Goal: Task Accomplishment & Management: Complete application form

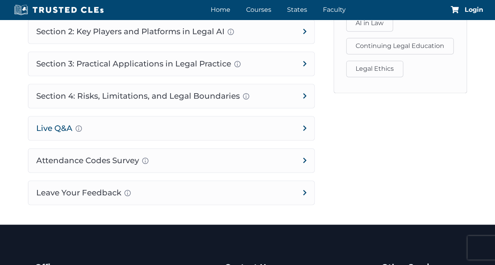
scroll to position [551, 0]
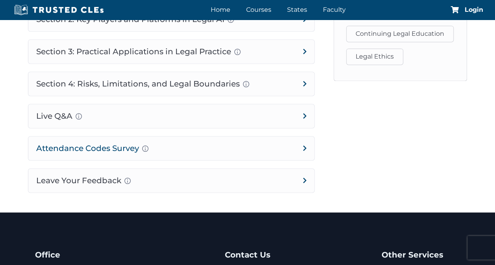
click at [135, 143] on h4 "Attendance Codes Survey Completion instructions for survey and attendance Final…" at bounding box center [171, 149] width 286 height 24
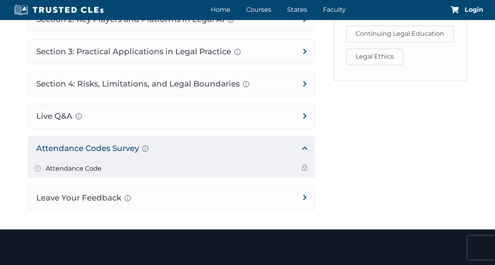
click at [92, 169] on h5 "Attendance Code" at bounding box center [74, 169] width 56 height 10
click at [302, 166] on span at bounding box center [304, 167] width 6 height 6
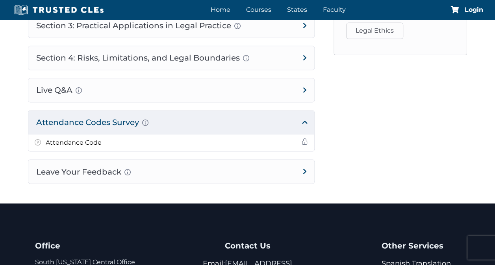
scroll to position [590, 0]
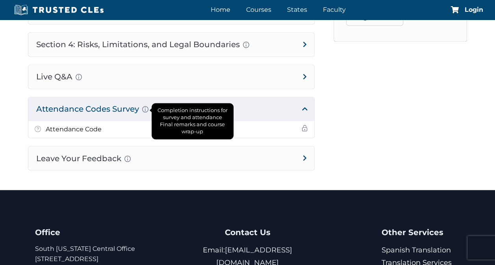
click at [146, 109] on div "Completion instructions for survey and attendance Final remarks and course wrap…" at bounding box center [145, 109] width 6 height 9
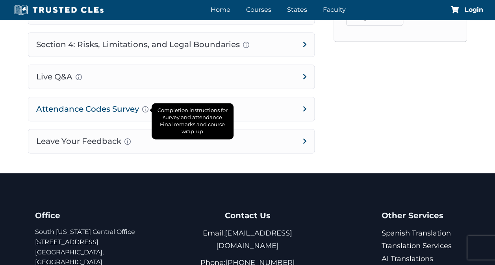
click at [146, 106] on div "Completion instructions for survey and attendance Final remarks and course wrap…" at bounding box center [145, 109] width 6 height 9
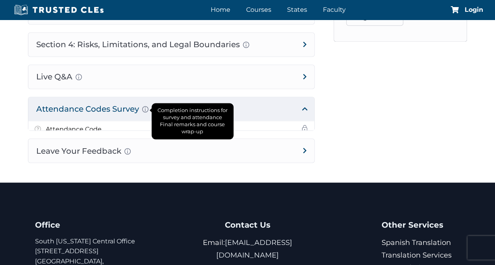
click at [146, 106] on div "Completion instructions for survey and attendance Final remarks and course wrap…" at bounding box center [145, 109] width 6 height 9
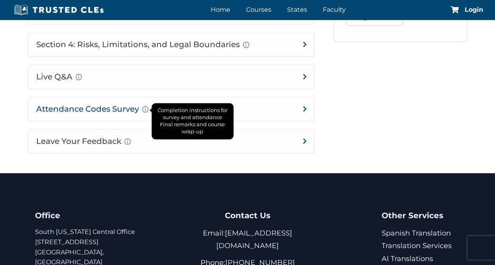
click at [144, 107] on div "Completion instructions for survey and attendance Final remarks and course wrap…" at bounding box center [145, 109] width 6 height 9
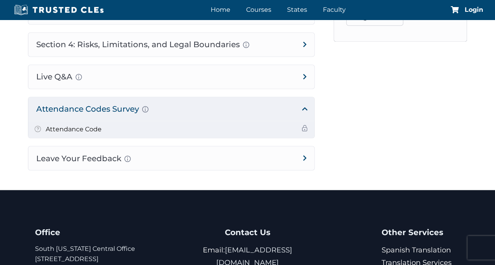
click at [37, 126] on span at bounding box center [38, 130] width 6 height 9
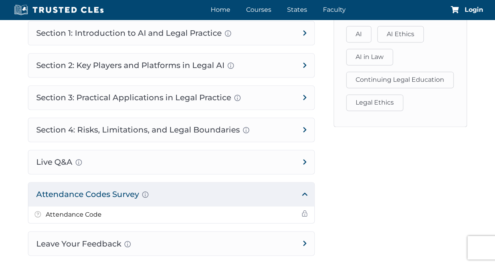
scroll to position [551, 0]
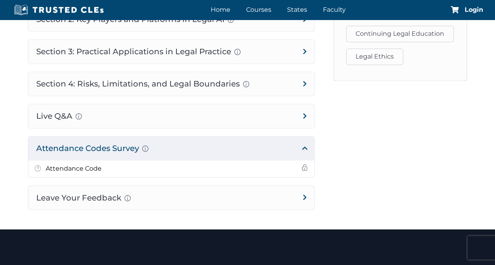
click at [88, 146] on h4 "Attendance Codes Survey Completion instructions for survey and attendance Final…" at bounding box center [171, 149] width 286 height 24
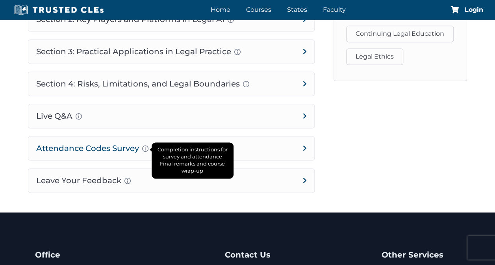
click at [146, 146] on div "Completion instructions for survey and attendance Final remarks and course wrap…" at bounding box center [145, 148] width 6 height 9
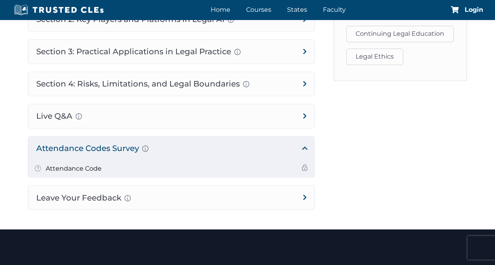
click at [302, 166] on span at bounding box center [304, 167] width 6 height 6
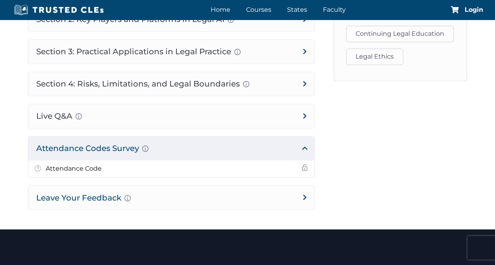
click at [304, 194] on h4 "Leave Your Feedback Use this space to share your thoughts about this course, if…" at bounding box center [171, 198] width 286 height 24
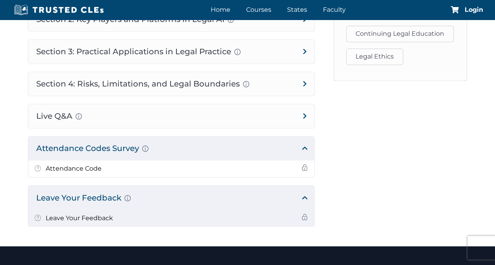
click at [113, 215] on li "Leave Your Feedback" at bounding box center [171, 218] width 286 height 17
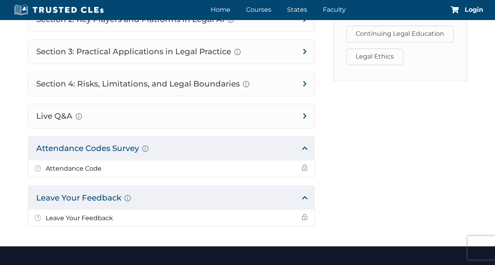
click at [307, 144] on h4 "Attendance Codes Survey Completion instructions for survey and attendance Final…" at bounding box center [171, 149] width 286 height 24
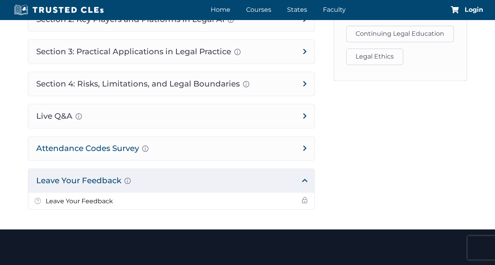
click at [306, 145] on h4 "Attendance Codes Survey Completion instructions for survey and attendance Final…" at bounding box center [171, 149] width 286 height 24
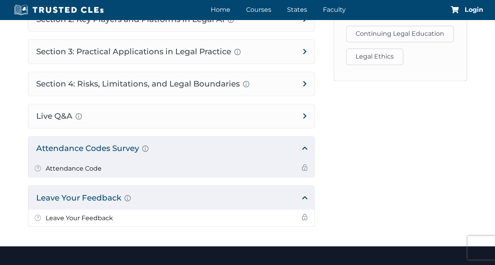
click at [304, 164] on span at bounding box center [304, 167] width 6 height 6
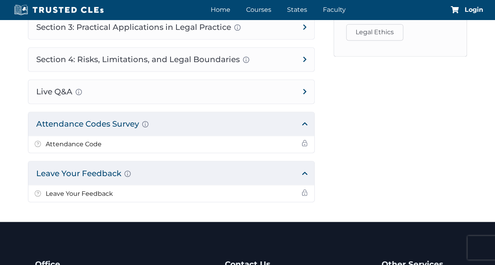
scroll to position [590, 0]
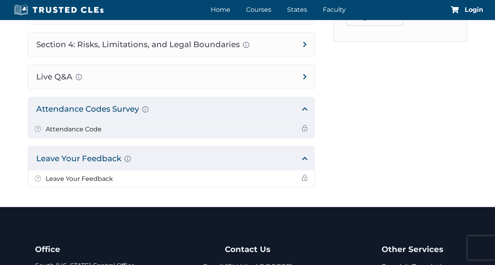
click at [306, 125] on span at bounding box center [304, 128] width 6 height 6
click at [307, 125] on span at bounding box center [304, 128] width 6 height 6
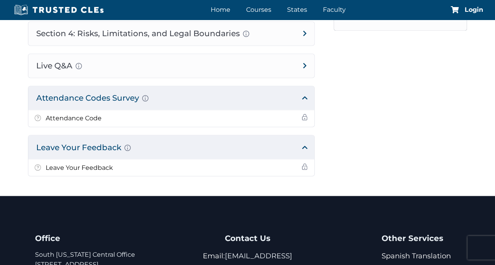
scroll to position [551, 0]
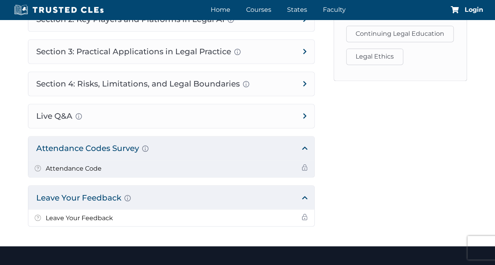
click at [302, 168] on span at bounding box center [304, 167] width 6 height 6
drag, startPoint x: 304, startPoint y: 166, endPoint x: 270, endPoint y: 163, distance: 33.9
click at [270, 163] on li "Attendance Code" at bounding box center [171, 169] width 286 height 17
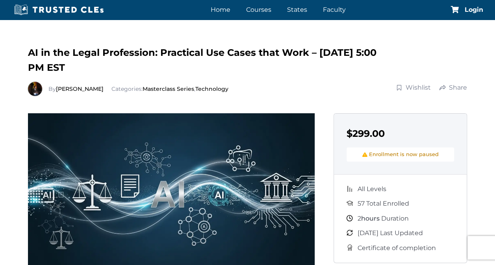
scroll to position [0, 0]
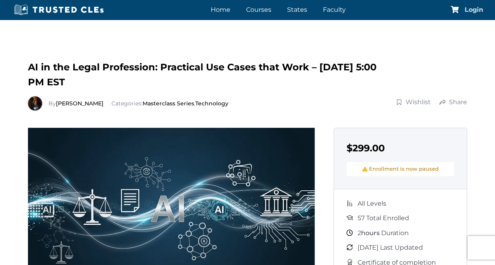
click at [472, 10] on span "Login" at bounding box center [473, 10] width 18 height 6
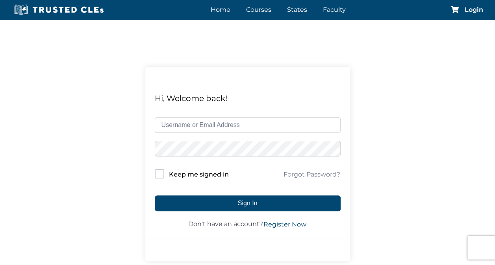
click at [177, 125] on input "text" at bounding box center [248, 125] width 186 height 16
click at [185, 124] on input "text" at bounding box center [248, 125] width 186 height 16
type input "[PERSON_NAME][EMAIL_ADDRESS][DOMAIN_NAME]"
click at [304, 174] on link "Forgot Password?" at bounding box center [311, 174] width 57 height 9
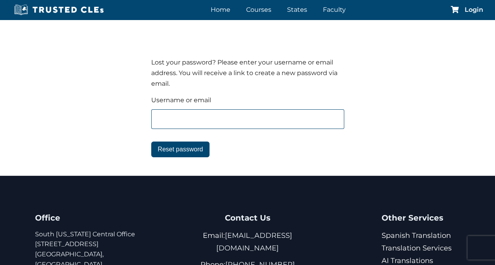
click at [185, 117] on input "text" at bounding box center [247, 119] width 193 height 20
type input "[PERSON_NAME][EMAIL_ADDRESS][DOMAIN_NAME]"
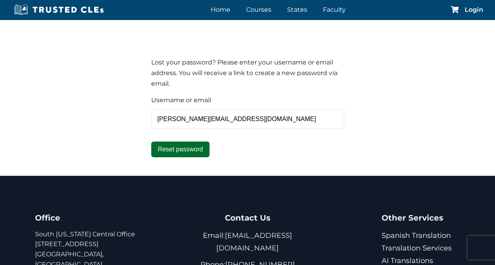
click at [196, 150] on button "Reset password" at bounding box center [180, 150] width 59 height 16
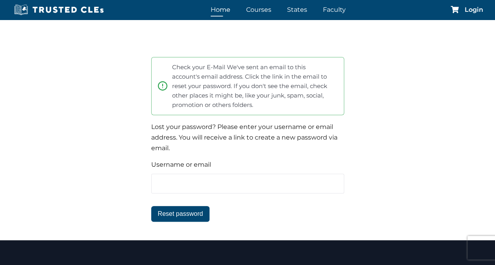
click at [227, 9] on link "Home" at bounding box center [221, 9] width 24 height 11
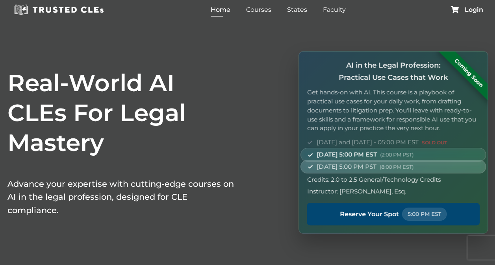
click at [334, 166] on span "[DATE] 5:00 PM PST (8:00 PM EST)" at bounding box center [364, 166] width 96 height 9
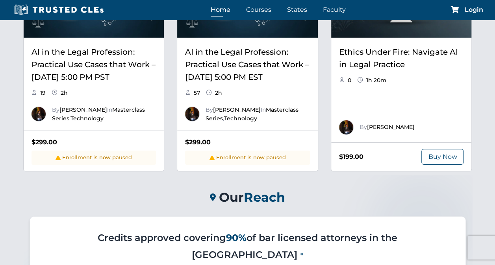
scroll to position [1141, 0]
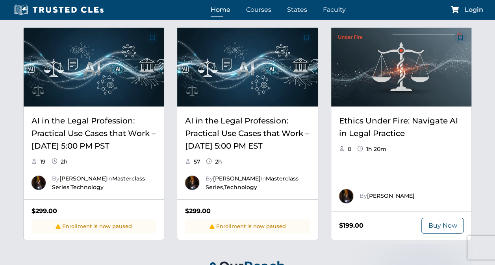
click at [469, 12] on span "Login" at bounding box center [473, 10] width 18 height 6
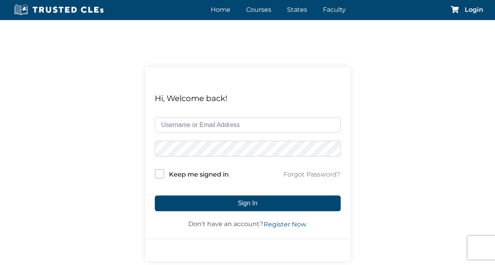
click at [210, 124] on input "text" at bounding box center [248, 125] width 186 height 16
type input "[PERSON_NAME][EMAIL_ADDRESS][DOMAIN_NAME]"
click at [161, 177] on input "Keep me signed in" at bounding box center [159, 173] width 9 height 9
checkbox input "true"
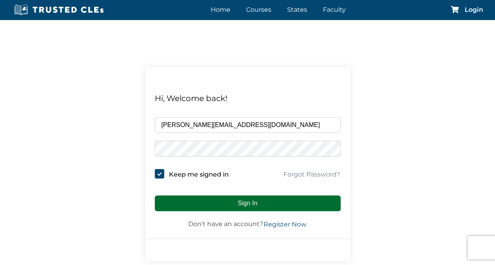
click at [203, 205] on button "Sign In" at bounding box center [248, 204] width 186 height 16
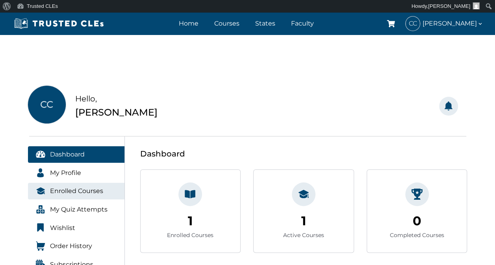
click at [78, 192] on span "Enrolled Courses" at bounding box center [76, 191] width 53 height 10
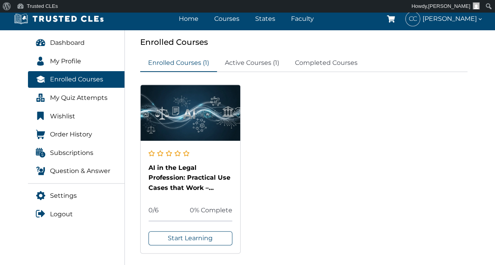
scroll to position [118, 0]
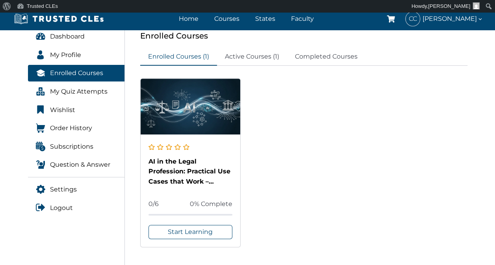
click at [193, 188] on div "AI in the Legal Profession: Practical Use Cases that Work – [DATE] 5:00 PM EST …" at bounding box center [190, 191] width 100 height 113
click at [229, 20] on link "Courses" at bounding box center [226, 18] width 29 height 11
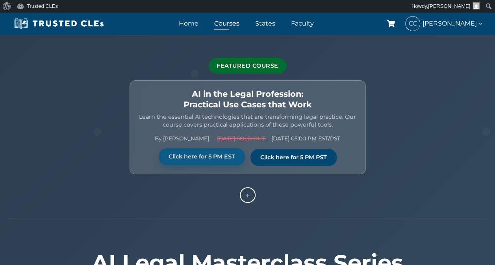
click at [216, 157] on link "Click here for 5 PM EST" at bounding box center [202, 156] width 86 height 17
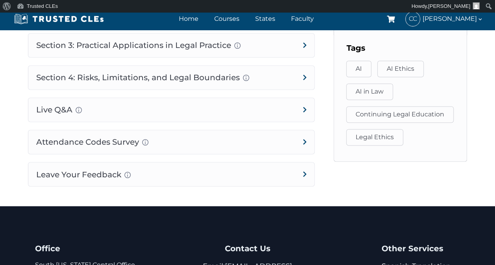
scroll to position [590, 0]
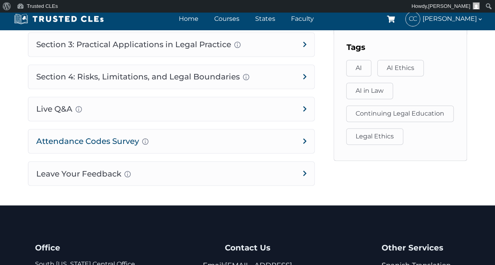
click at [142, 139] on h4 "Attendance Codes Survey Completion instructions for survey and attendance Final…" at bounding box center [171, 141] width 286 height 24
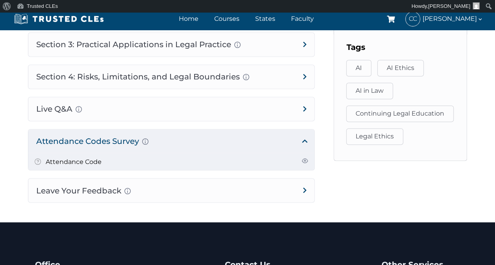
click at [304, 159] on span at bounding box center [304, 160] width 6 height 6
click at [118, 157] on li "Attendance Code" at bounding box center [171, 161] width 286 height 17
click at [122, 157] on li "Attendance Code" at bounding box center [171, 161] width 286 height 17
click at [124, 157] on li "Attendance Code" at bounding box center [171, 161] width 286 height 17
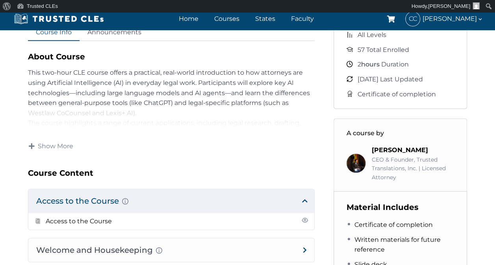
scroll to position [275, 0]
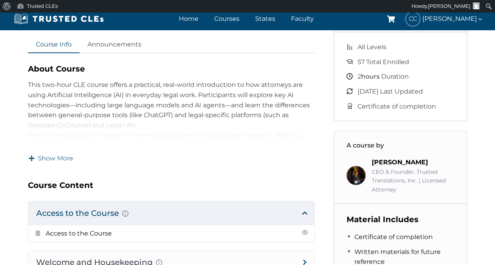
click at [52, 157] on span "Show More" at bounding box center [55, 158] width 35 height 9
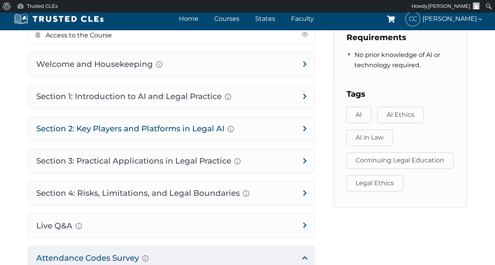
scroll to position [551, 0]
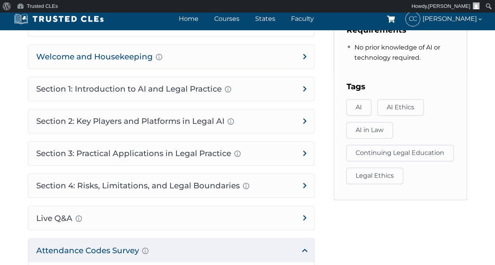
click at [306, 67] on h4 "Welcome and Housekeeping Introduction of presenters and overview of course stru…" at bounding box center [171, 57] width 286 height 24
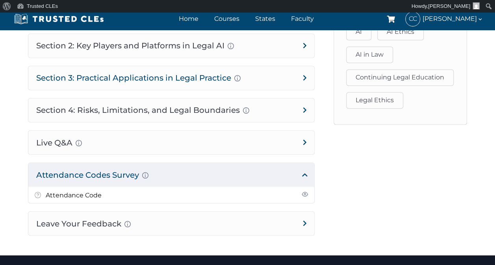
scroll to position [629, 0]
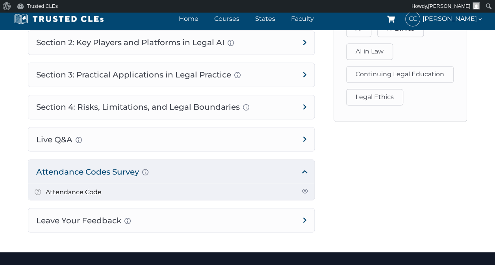
click at [302, 194] on span at bounding box center [304, 191] width 6 height 6
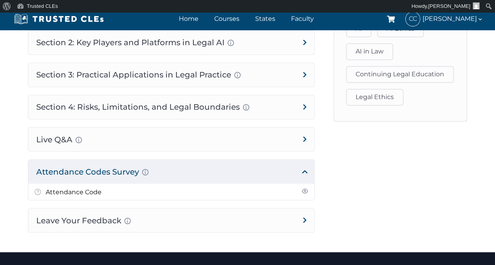
click at [305, 179] on h4 "Attendance Codes Survey Completion instructions for survey and attendance Final…" at bounding box center [171, 172] width 286 height 24
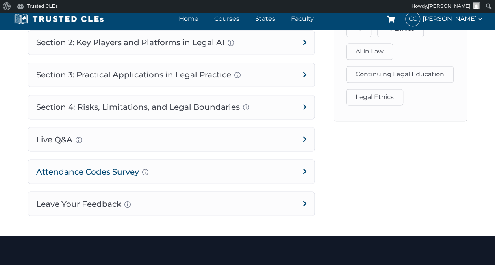
click at [303, 179] on h4 "Attendance Codes Survey Completion instructions for survey and attendance Final…" at bounding box center [171, 172] width 286 height 24
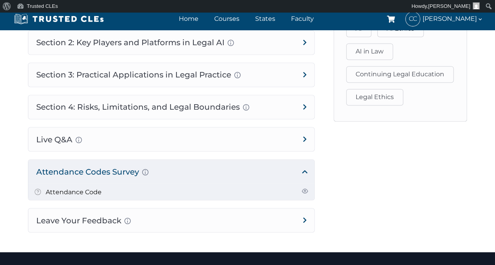
click at [303, 194] on span at bounding box center [304, 191] width 6 height 6
click at [305, 194] on span at bounding box center [304, 191] width 6 height 6
drag, startPoint x: 306, startPoint y: 201, endPoint x: 85, endPoint y: 199, distance: 220.7
click at [85, 196] on link "Attendance Code" at bounding box center [74, 191] width 56 height 7
click at [83, 196] on link "Attendance Code" at bounding box center [74, 191] width 56 height 7
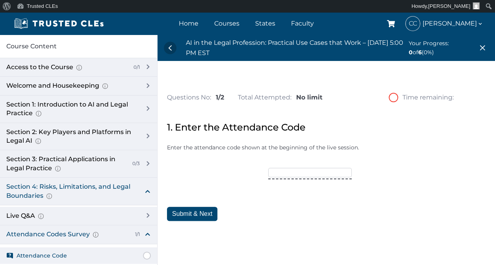
click at [90, 198] on div "Section 4: Risks, Limitations, and Legal Boundaries AI Hallucinations and Overs…" at bounding box center [71, 192] width 130 height 18
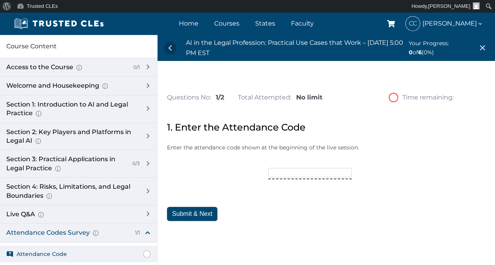
click at [276, 172] on input"] "text" at bounding box center [309, 172] width 83 height 9
type input"] "TRUSTED15"
click at [199, 212] on button "Submit & Next" at bounding box center [192, 214] width 50 height 14
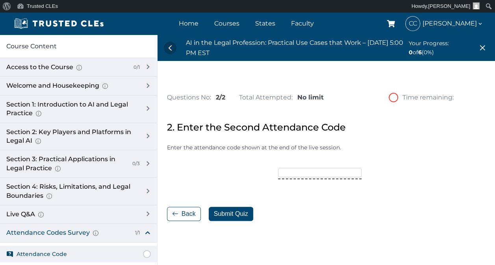
click at [280, 174] on input"] "text" at bounding box center [319, 172] width 83 height 9
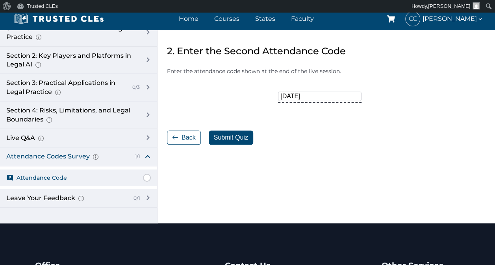
scroll to position [79, 0]
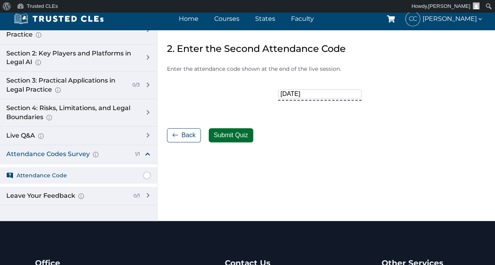
type input"] "OCTOBER25"
click at [231, 135] on button "Submit Quiz" at bounding box center [231, 135] width 44 height 14
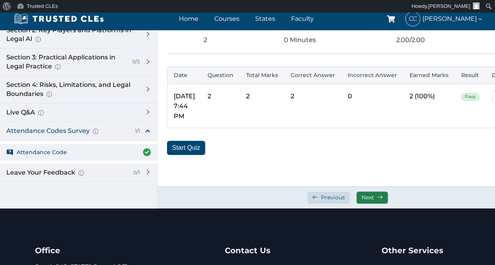
scroll to position [118, 0]
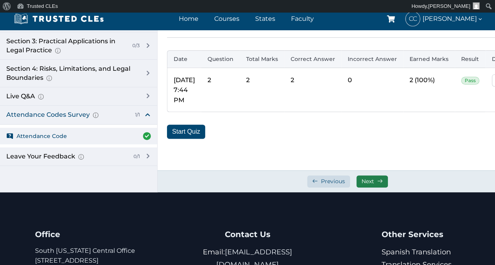
click at [371, 181] on span "Next" at bounding box center [367, 181] width 13 height 7
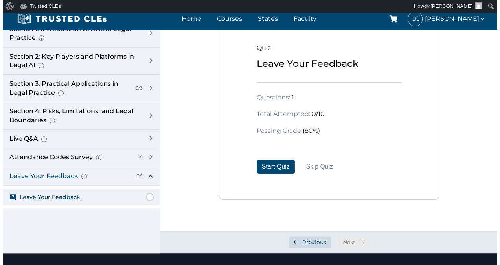
scroll to position [79, 0]
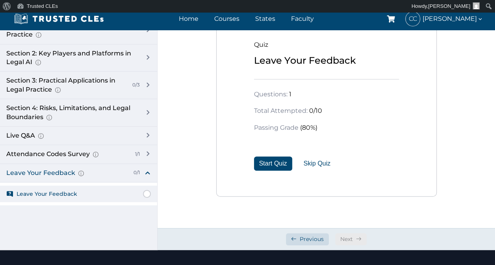
click at [319, 163] on button "Skip Quiz" at bounding box center [317, 163] width 28 height 9
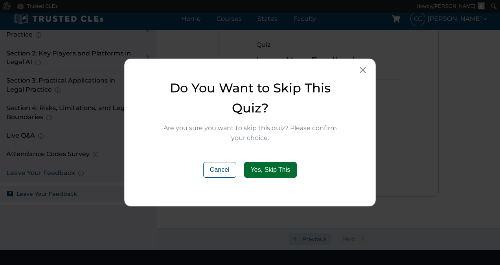
click at [278, 167] on button "Yes, Skip This" at bounding box center [270, 170] width 53 height 16
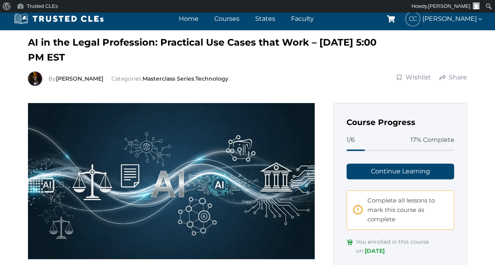
scroll to position [36, 0]
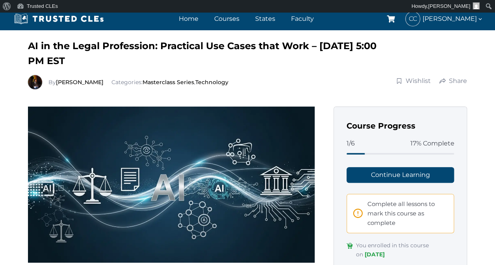
drag, startPoint x: 359, startPoint y: 212, endPoint x: 356, endPoint y: 216, distance: 4.6
click at [359, 213] on span at bounding box center [357, 213] width 9 height 15
click at [380, 207] on span "Complete all lessons to mark this course as complete" at bounding box center [407, 213] width 80 height 28
click at [379, 207] on span "Complete all lessons to mark this course as complete" at bounding box center [407, 213] width 80 height 28
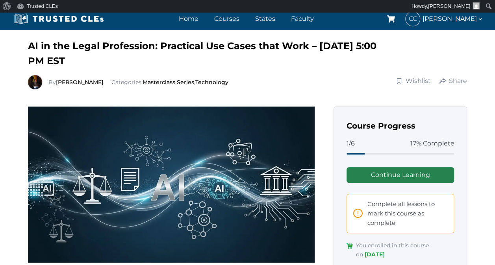
click at [399, 177] on link "Continue Learning" at bounding box center [400, 175] width 108 height 16
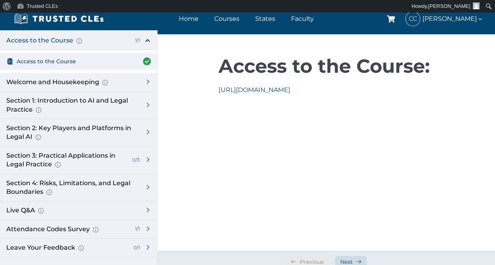
scroll to position [39, 0]
